Goal: Task Accomplishment & Management: Complete application form

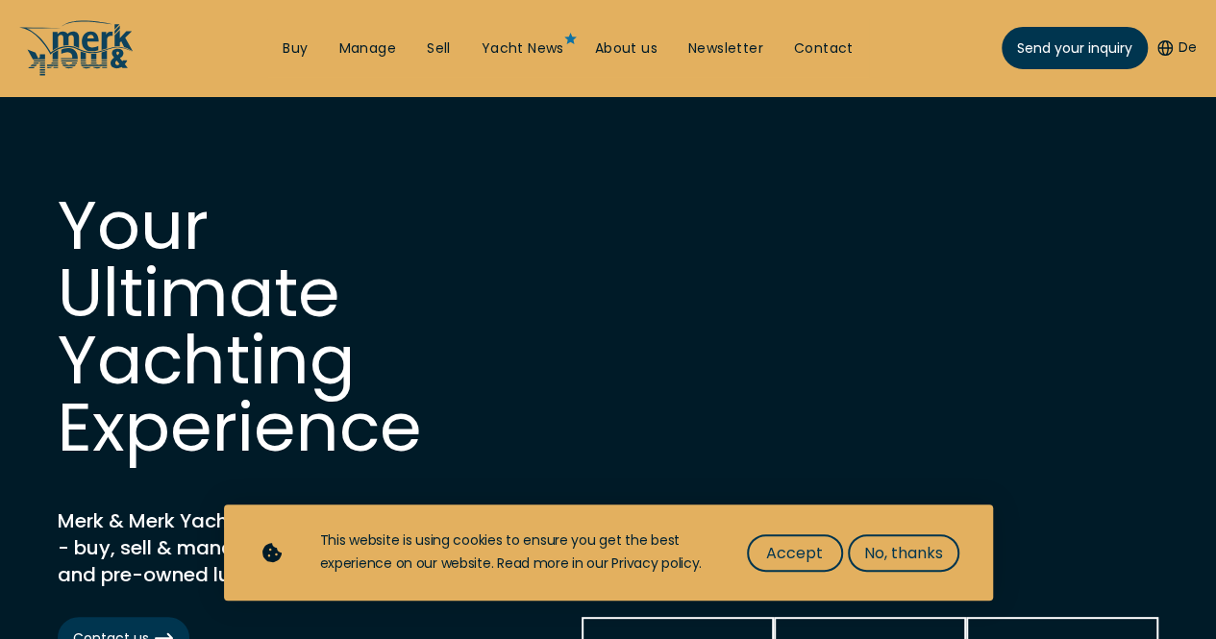
drag, startPoint x: 0, startPoint y: 0, endPoint x: 908, endPoint y: 367, distance: 979.8
click at [908, 367] on div "Your Ultimate Yachting Experience Merk & Merk Yachting Boutique - buy, sell & m…" at bounding box center [608, 390] width 1101 height 396
click at [896, 541] on span "No, thanks" at bounding box center [903, 553] width 79 height 24
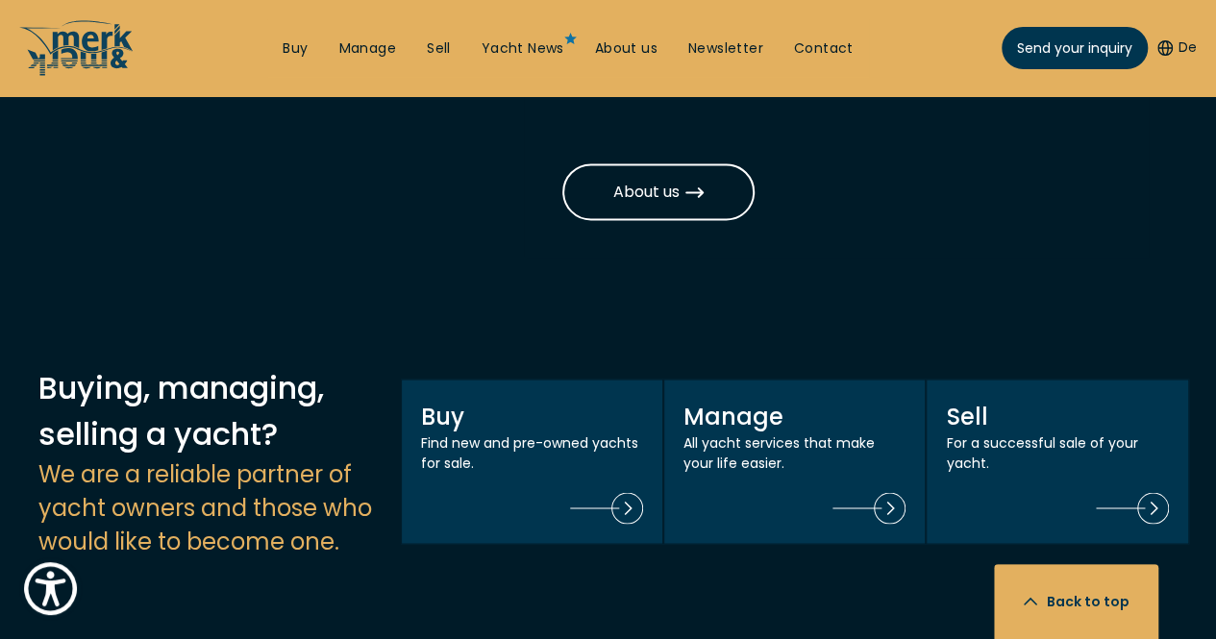
scroll to position [1516, 0]
click at [632, 51] on link "About us" at bounding box center [626, 48] width 62 height 19
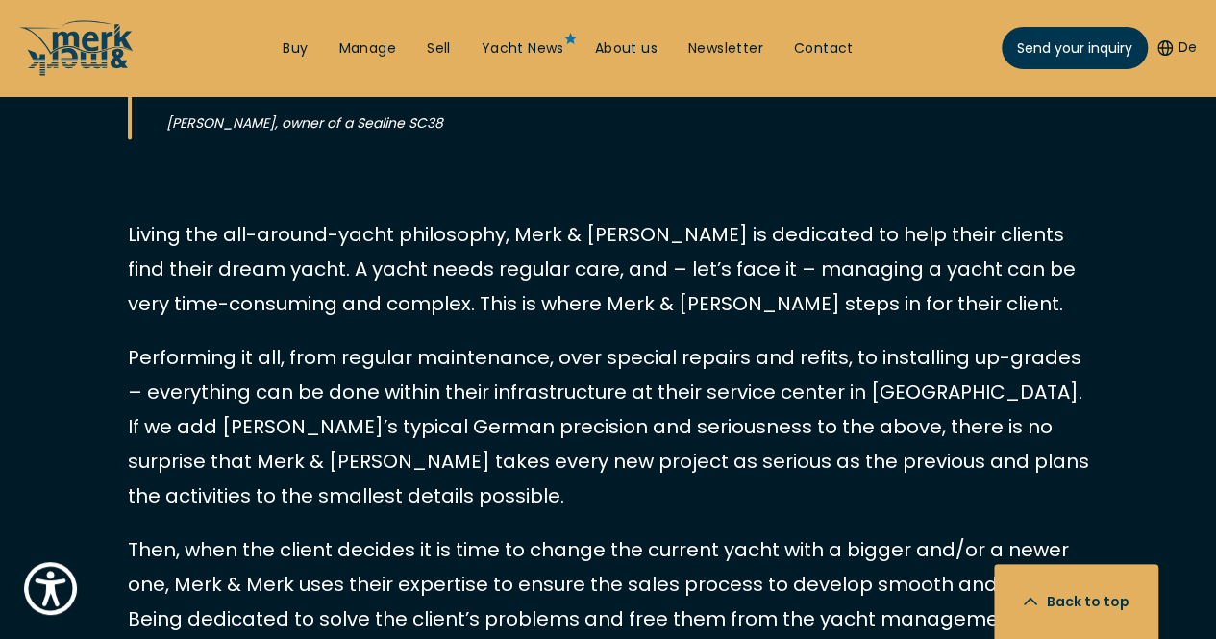
scroll to position [2079, 0]
click at [427, 46] on link "Sell" at bounding box center [439, 48] width 24 height 19
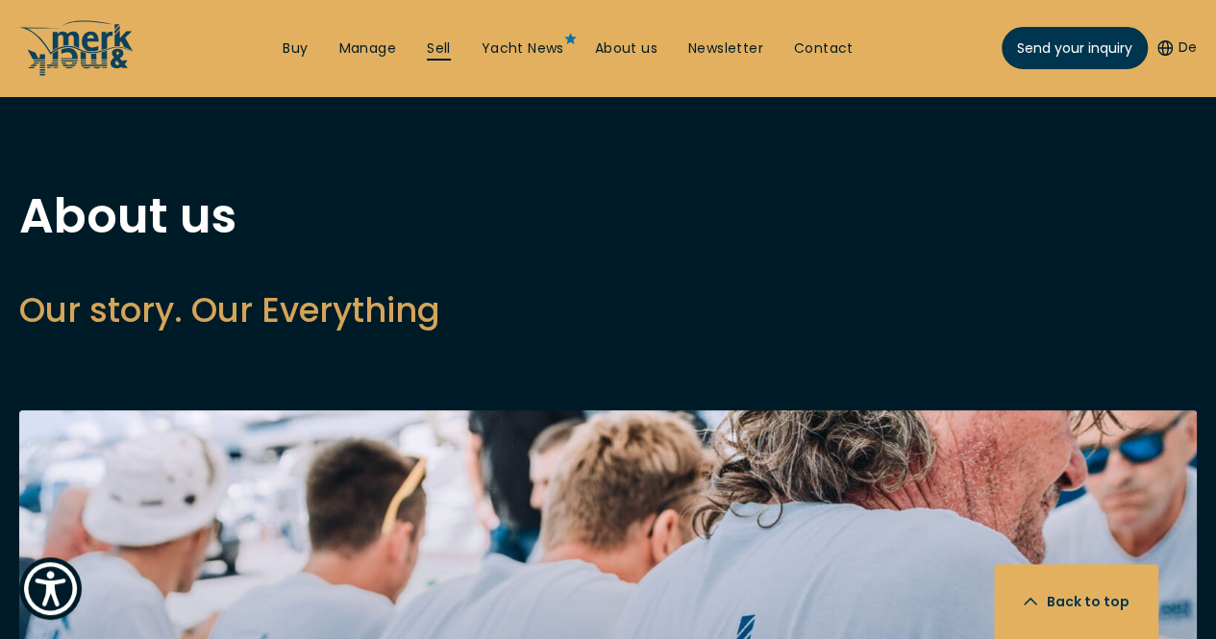
select select "sell"
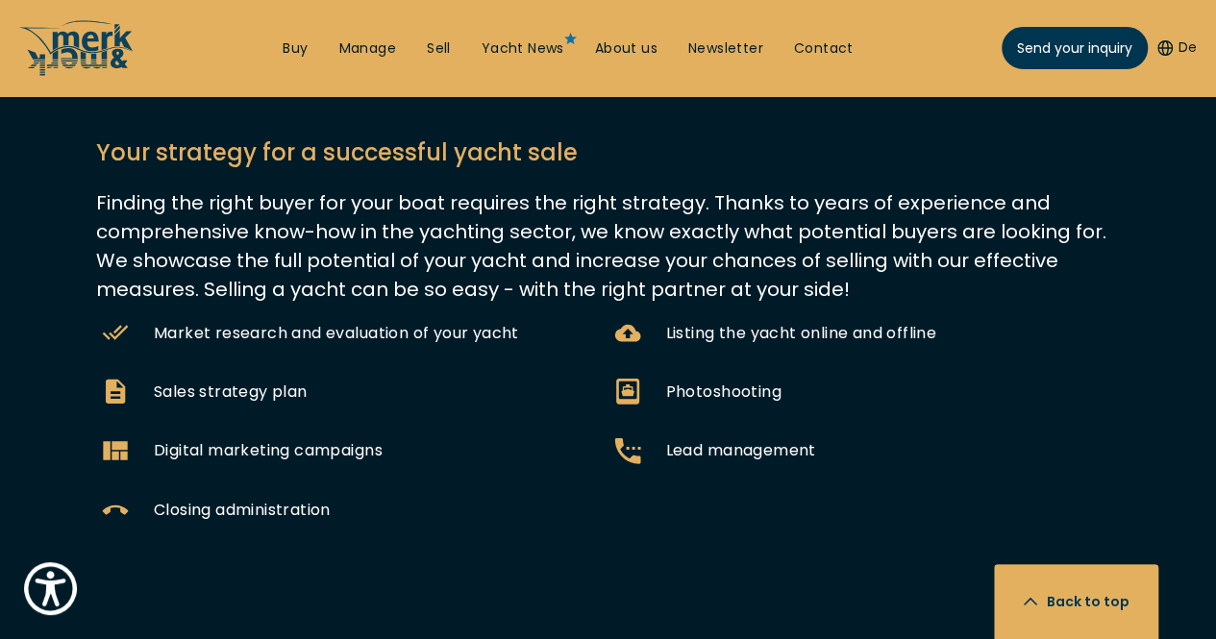
scroll to position [696, 0]
